Goal: Find specific page/section: Find specific page/section

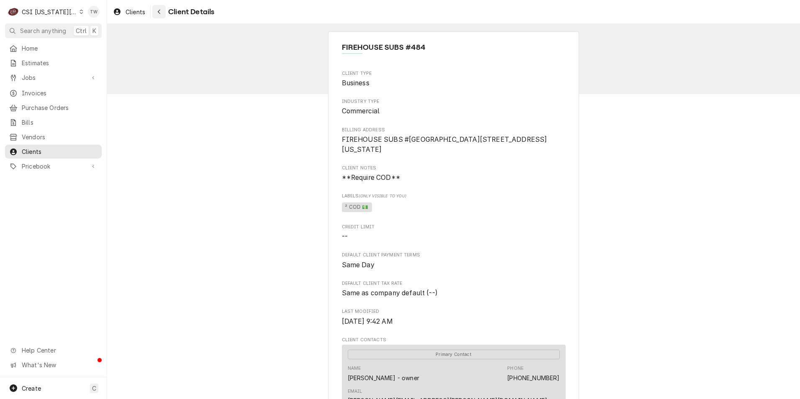
click at [161, 12] on icon "Navigate back" at bounding box center [159, 12] width 4 height 6
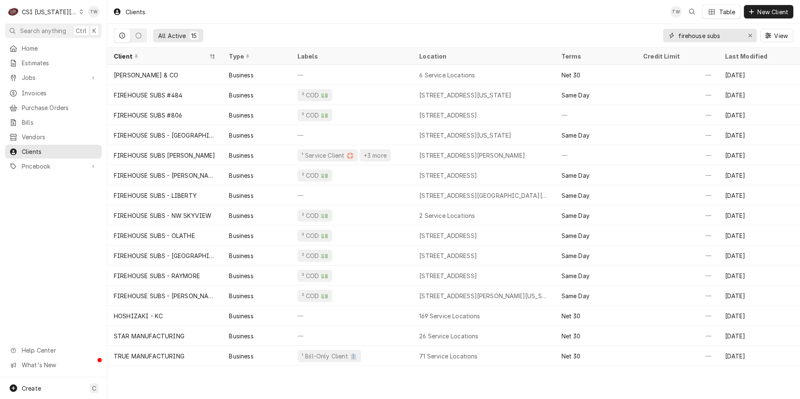
drag, startPoint x: 725, startPoint y: 34, endPoint x: 491, endPoint y: 25, distance: 234.5
click at [492, 25] on div "All Active 15 firehouse subs View" at bounding box center [453, 35] width 679 height 23
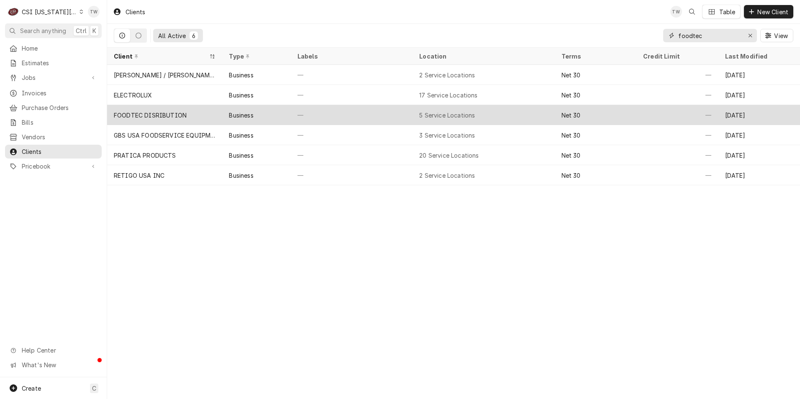
type input "foodtec"
click at [194, 112] on div "FOODTEC DISRIBUTION" at bounding box center [164, 115] width 115 height 20
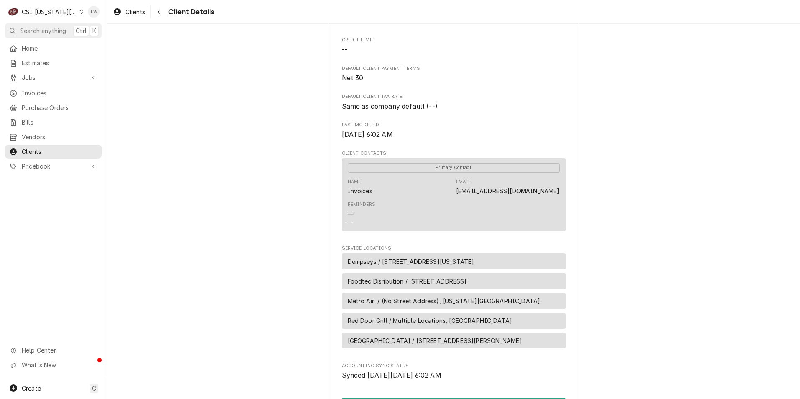
scroll to position [31, 0]
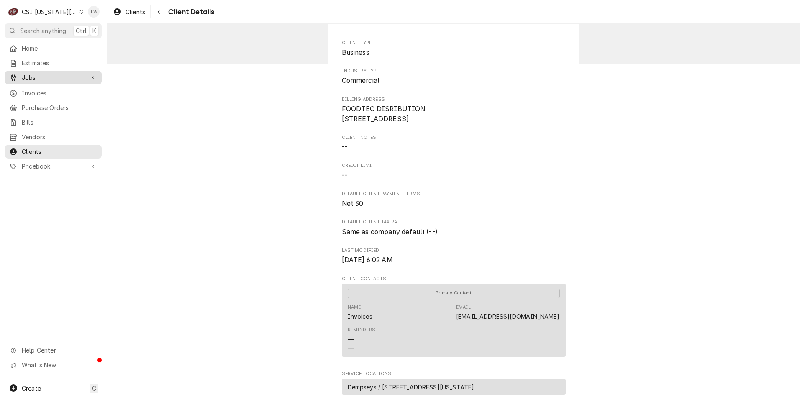
click at [56, 77] on span "Jobs" at bounding box center [53, 77] width 63 height 9
click at [46, 82] on link "Jobs" at bounding box center [53, 78] width 97 height 14
click at [47, 82] on div "Jobs Jobs Job Series" at bounding box center [53, 78] width 97 height 15
click at [43, 79] on span "Jobs" at bounding box center [53, 77] width 63 height 9
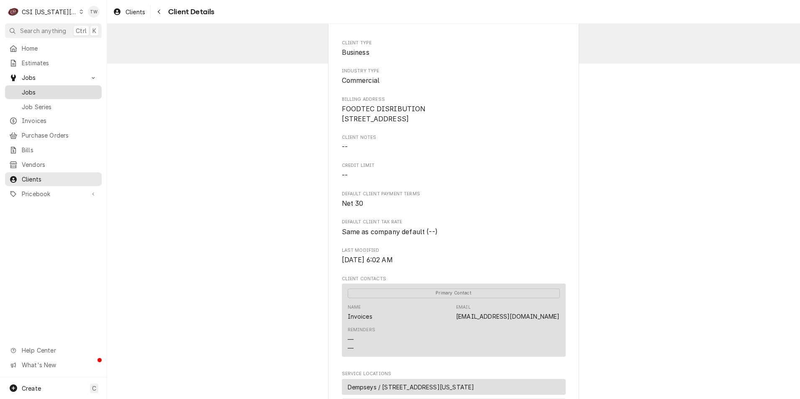
click at [39, 91] on span "Jobs" at bounding box center [60, 92] width 76 height 9
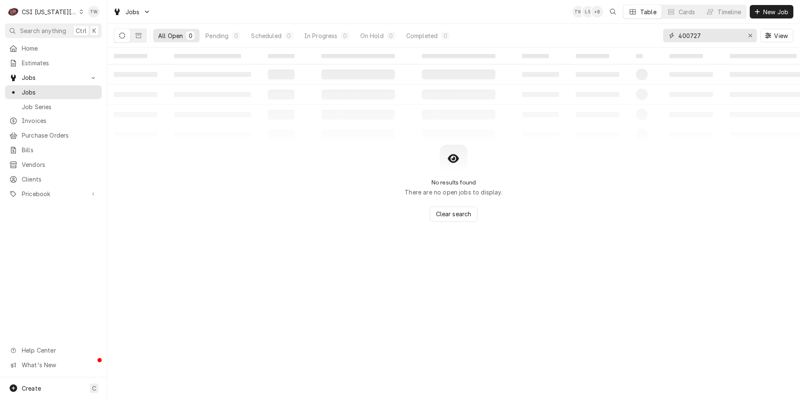
drag, startPoint x: 730, startPoint y: 35, endPoint x: 575, endPoint y: 36, distance: 154.8
click at [575, 36] on div "All Open 0 Pending 0 Scheduled 0 In Progress 0 On Hold 0 Completed 0 400727 View" at bounding box center [453, 35] width 679 height 23
type input "31379"
click at [140, 33] on icon "Dynamic Content Wrapper" at bounding box center [139, 36] width 6 height 6
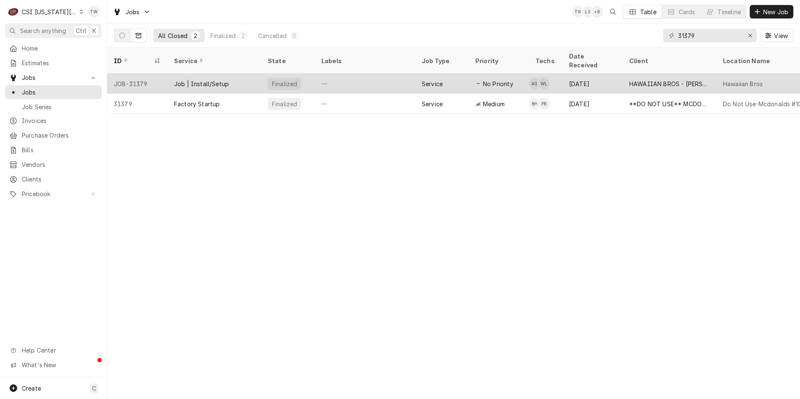
click at [234, 75] on div "Job | Install/Setup" at bounding box center [214, 84] width 94 height 20
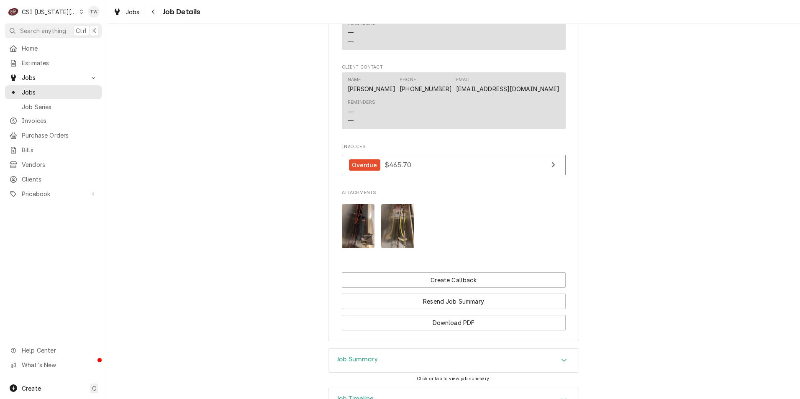
scroll to position [669, 0]
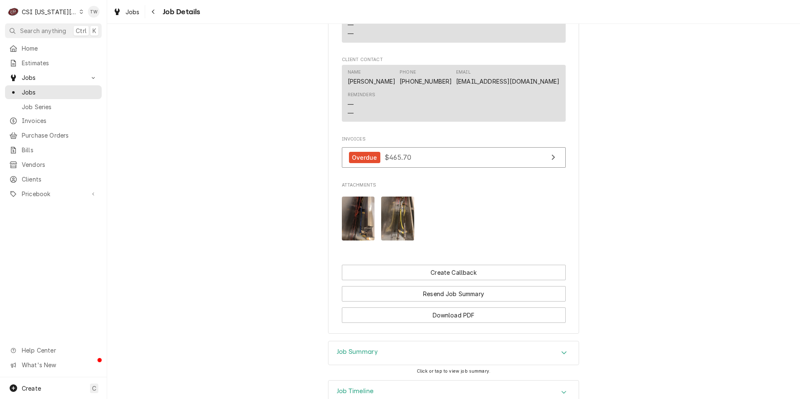
click at [351, 241] on img "Attachments" at bounding box center [358, 219] width 33 height 44
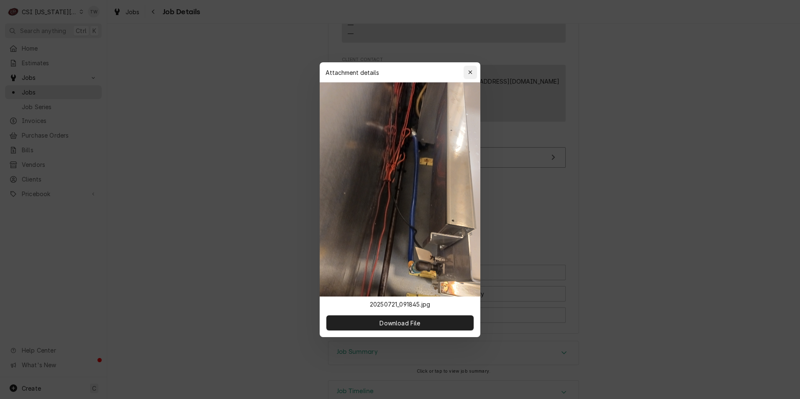
click at [470, 70] on icon "button" at bounding box center [470, 72] width 5 height 6
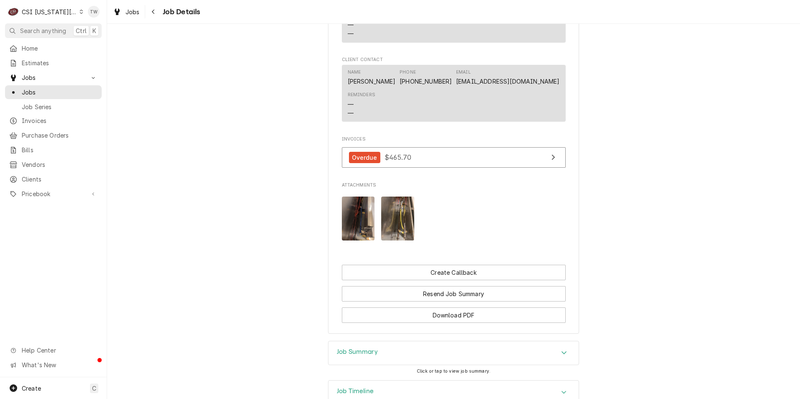
click at [395, 213] on img "Attachments" at bounding box center [397, 219] width 33 height 44
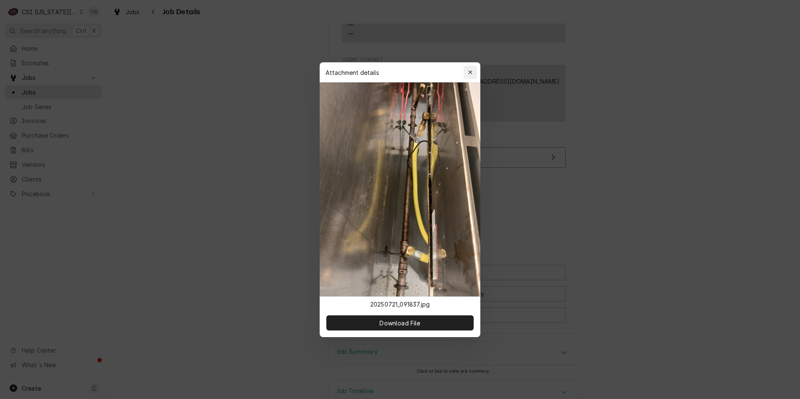
click at [474, 69] on button "button" at bounding box center [470, 72] width 13 height 13
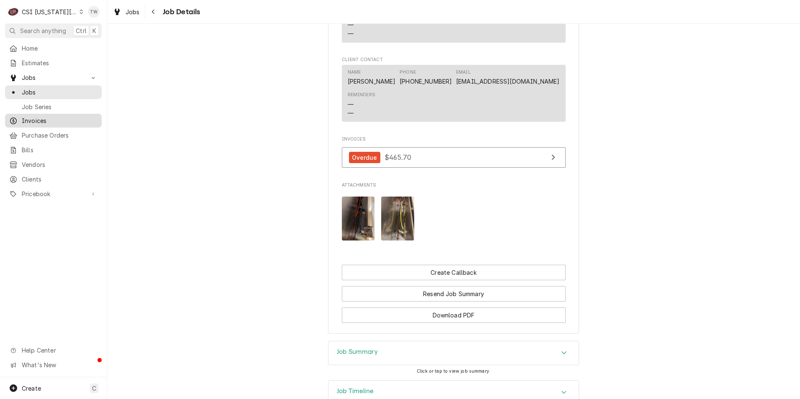
click at [53, 123] on link "Invoices" at bounding box center [53, 121] width 97 height 14
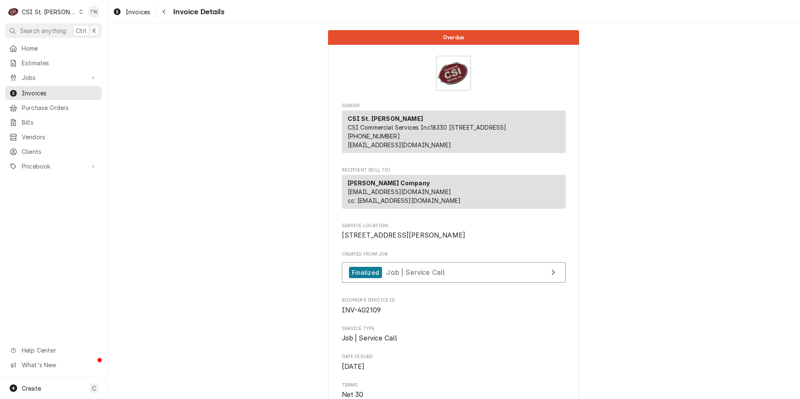
scroll to position [44, 0]
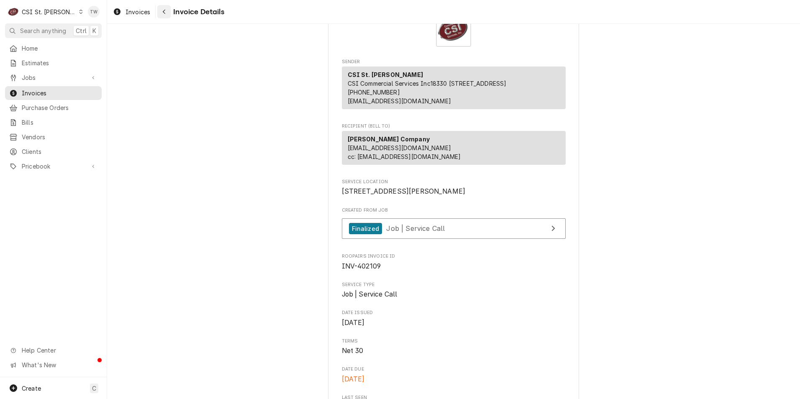
click at [164, 10] on icon "Navigate back" at bounding box center [164, 12] width 3 height 5
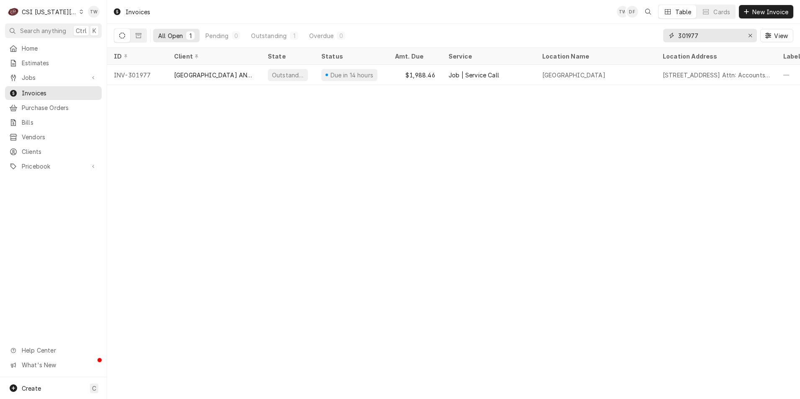
drag, startPoint x: 702, startPoint y: 36, endPoint x: 586, endPoint y: 35, distance: 116.3
click at [586, 35] on div "All Open 1 Pending 0 Outstanding 1 Overdue 0 301977 View" at bounding box center [453, 35] width 679 height 23
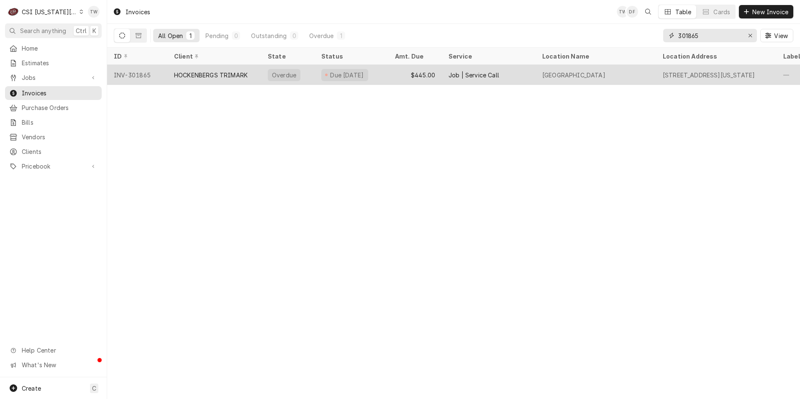
type input "301865"
click at [243, 77] on div "HOCKENBERGS TRIMARK" at bounding box center [211, 75] width 74 height 9
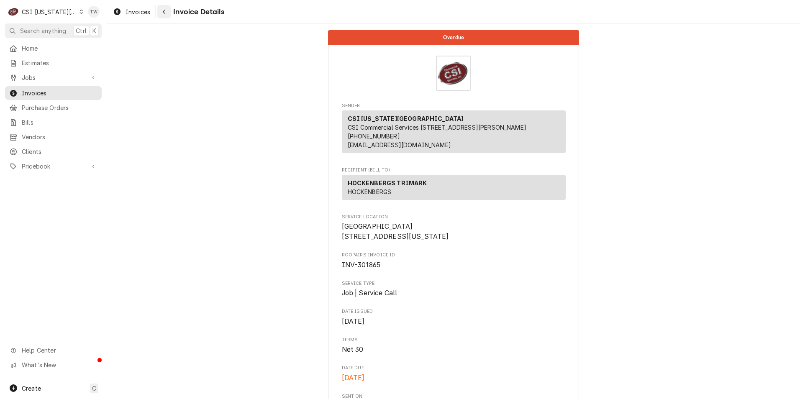
click at [166, 14] on icon "Navigate back" at bounding box center [164, 12] width 4 height 6
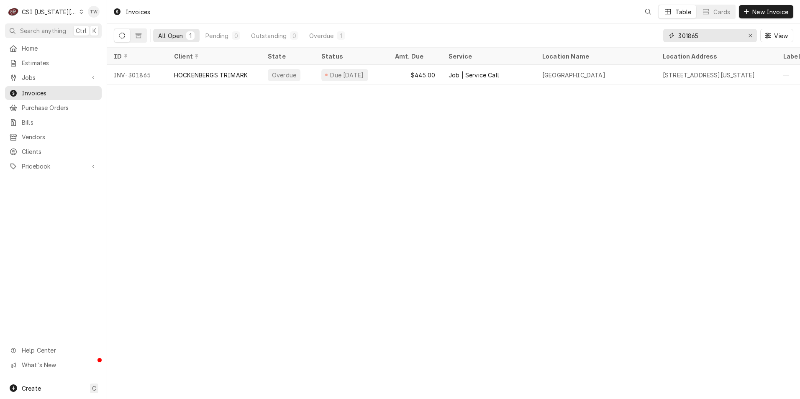
drag, startPoint x: 712, startPoint y: 35, endPoint x: 539, endPoint y: 33, distance: 172.8
click at [544, 34] on div "All Open 1 Pending 0 Outstanding 0 Overdue 1 301865 View" at bounding box center [453, 35] width 679 height 23
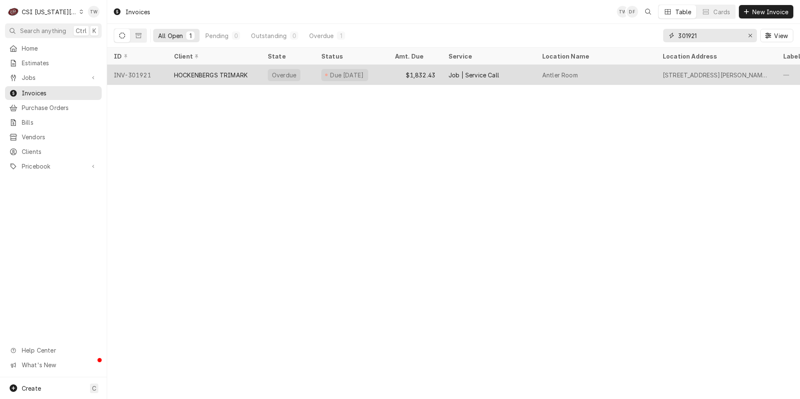
type input "301921"
click at [184, 79] on div "HOCKENBERGS TRIMARK" at bounding box center [214, 75] width 94 height 20
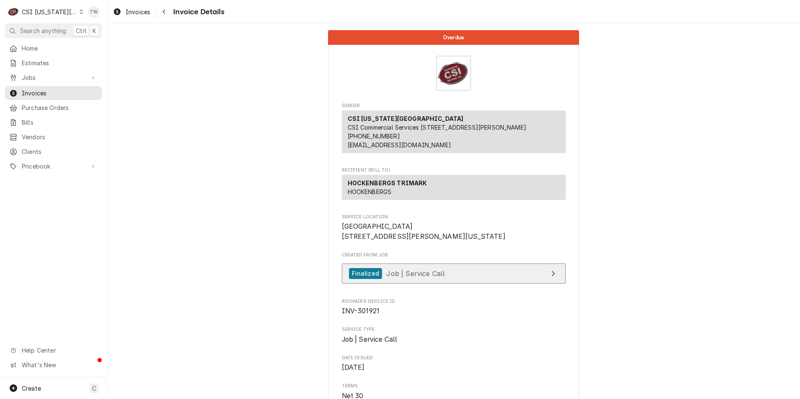
click at [463, 284] on link "Finalized Job | Service Call" at bounding box center [454, 274] width 224 height 21
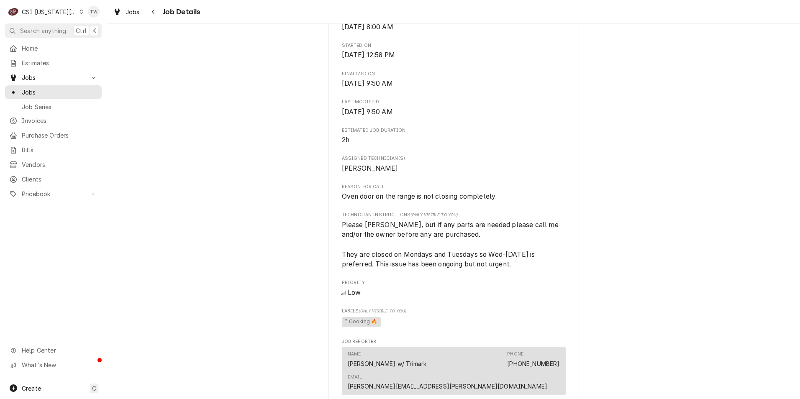
scroll to position [251, 0]
click at [155, 12] on div "Navigate back" at bounding box center [153, 12] width 8 height 8
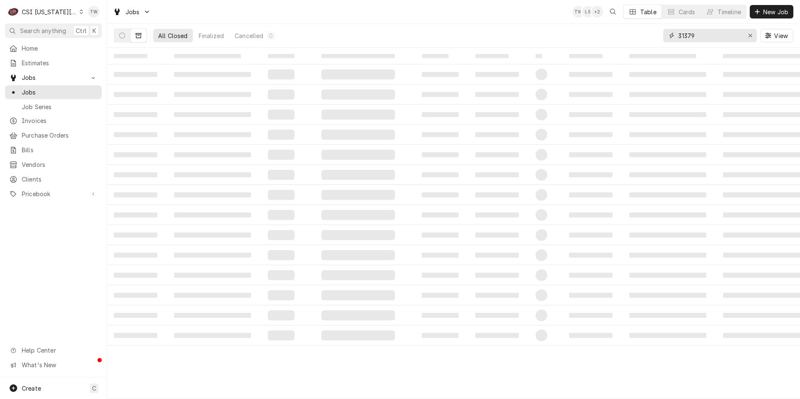
drag, startPoint x: 698, startPoint y: 36, endPoint x: 513, endPoint y: 29, distance: 185.5
click at [513, 29] on div "All Closed Finalized Cancelled 0 31379 View" at bounding box center [453, 35] width 679 height 23
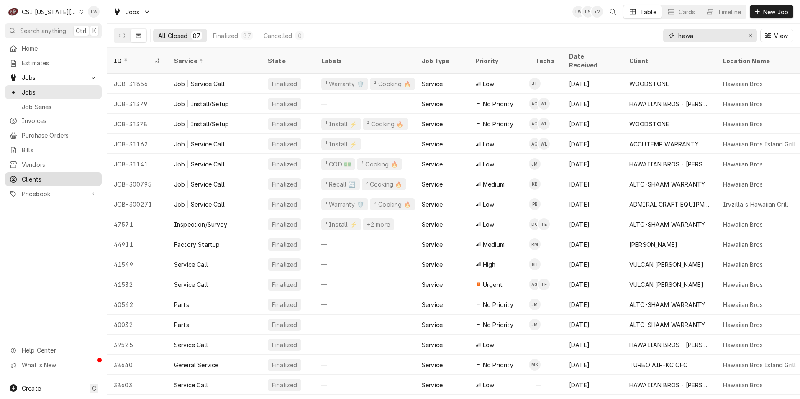
type input "hawa"
click at [46, 176] on span "Clients" at bounding box center [60, 179] width 76 height 9
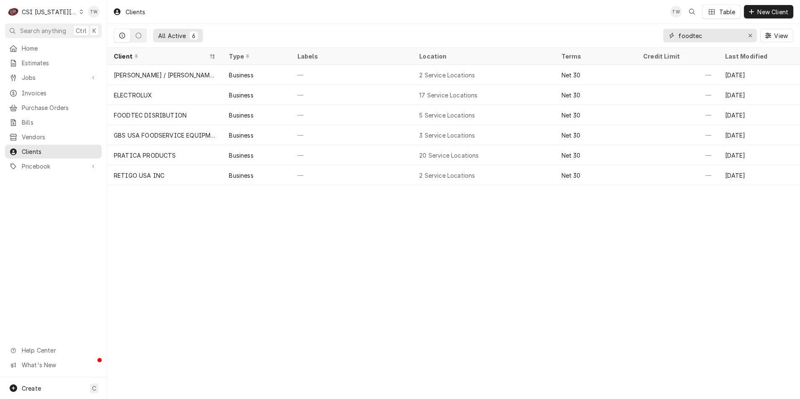
drag, startPoint x: 713, startPoint y: 35, endPoint x: 548, endPoint y: 13, distance: 165.9
click at [554, 26] on div "All Active 6 foodtec View" at bounding box center [453, 35] width 679 height 23
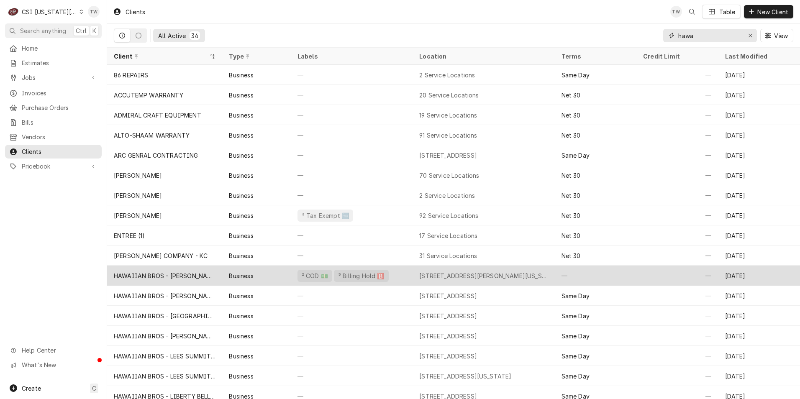
type input "hawa"
click at [196, 272] on div "HAWAIIAN BROS - [PERSON_NAME]" at bounding box center [165, 276] width 102 height 9
